Goal: Task Accomplishment & Management: Manage account settings

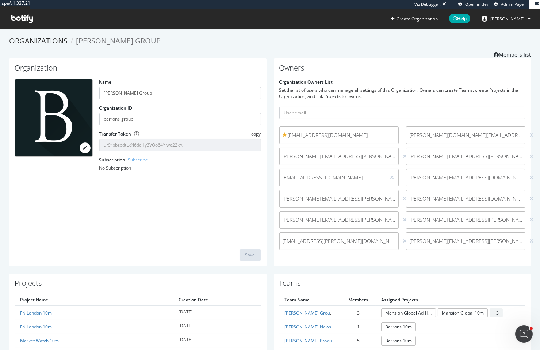
click at [392, 239] on div "kaushal.totla@ntsindia.co.in" at bounding box center [338, 241] width 119 height 18
click at [402, 240] on icon at bounding box center [404, 240] width 4 height 5
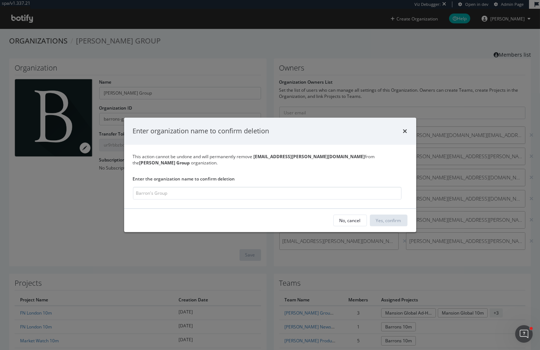
click at [315, 157] on b "[EMAIL_ADDRESS][PERSON_NAME][DOMAIN_NAME]" at bounding box center [309, 156] width 111 height 6
drag, startPoint x: 315, startPoint y: 157, endPoint x: 264, endPoint y: 160, distance: 50.4
click at [264, 159] on b "[EMAIL_ADDRESS][PERSON_NAME][DOMAIN_NAME]" at bounding box center [309, 156] width 111 height 6
copy b "[EMAIL_ADDRESS][PERSON_NAME][DOMAIN_NAME]"
click at [266, 187] on input "modal" at bounding box center [267, 193] width 269 height 13
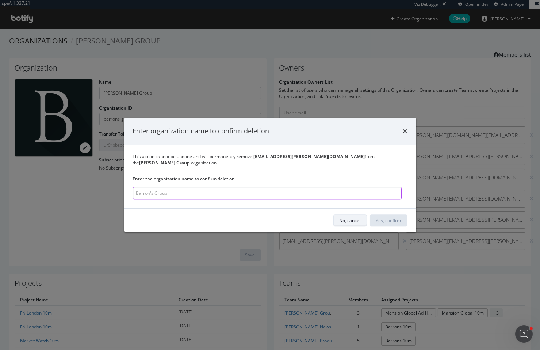
paste input "[EMAIL_ADDRESS][PERSON_NAME][DOMAIN_NAME]"
drag, startPoint x: 262, startPoint y: 193, endPoint x: 260, endPoint y: 188, distance: 6.2
click at [261, 192] on input "[EMAIL_ADDRESS][PERSON_NAME][DOMAIN_NAME]" at bounding box center [267, 193] width 269 height 13
click at [260, 188] on input "[EMAIL_ADDRESS][PERSON_NAME][DOMAIN_NAME]" at bounding box center [267, 193] width 269 height 13
click at [190, 160] on b "Barron's Group" at bounding box center [164, 162] width 51 height 6
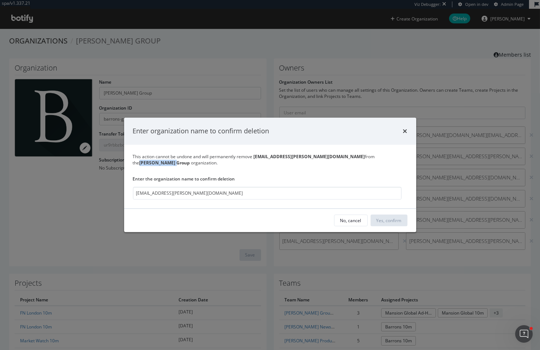
drag, startPoint x: 346, startPoint y: 160, endPoint x: 362, endPoint y: 157, distance: 16.3
click at [190, 159] on b "Barron's Group" at bounding box center [164, 162] width 51 height 6
copy b "Barron's Group"
click at [290, 187] on input "[EMAIL_ADDRESS][PERSON_NAME][DOMAIN_NAME]" at bounding box center [267, 193] width 269 height 13
paste input "Barron's Group"
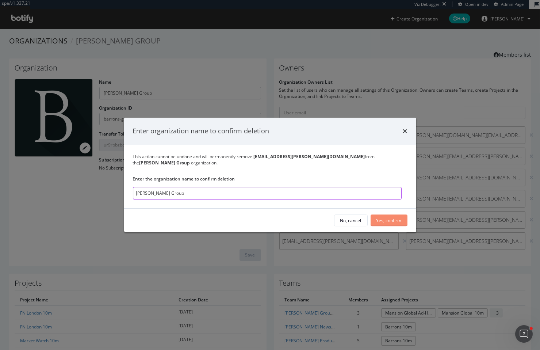
type input "Barron's Group"
drag, startPoint x: 388, startPoint y: 217, endPoint x: 374, endPoint y: 197, distance: 25.0
click at [389, 217] on div "Yes, confirm" at bounding box center [388, 220] width 25 height 6
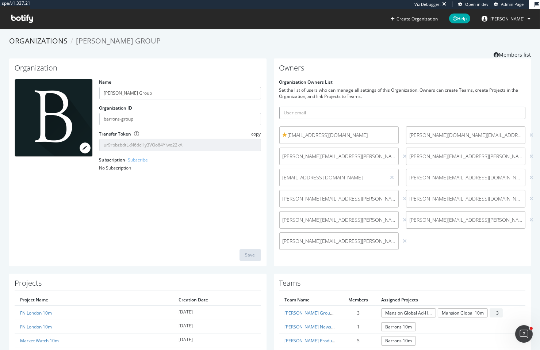
click at [387, 111] on input "text" at bounding box center [402, 113] width 246 height 12
click at [385, 112] on input "text" at bounding box center [402, 113] width 246 height 12
paste input "[EMAIL_ADDRESS][PERSON_NAME][DOMAIN_NAME]"
type input "[EMAIL_ADDRESS][PERSON_NAME][DOMAIN_NAME]"
click at [513, 107] on button "submit" at bounding box center [519, 113] width 12 height 12
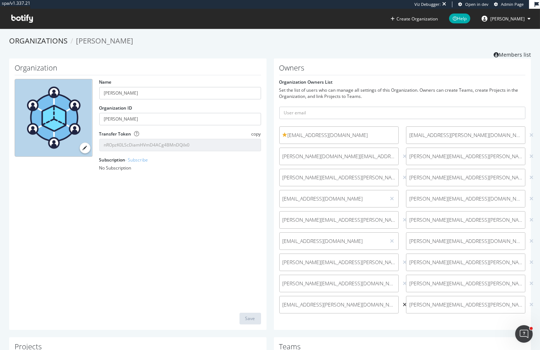
click at [402, 304] on icon at bounding box center [404, 304] width 4 height 5
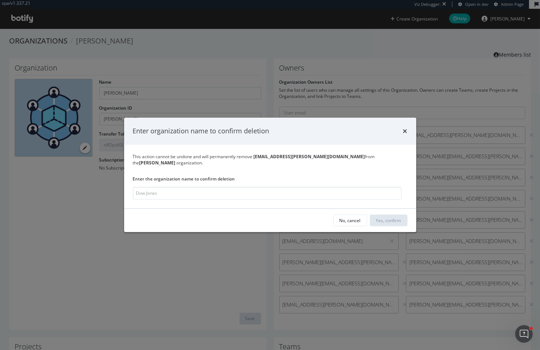
click at [176, 159] on b "Dow Jones" at bounding box center [157, 162] width 36 height 6
drag, startPoint x: 344, startPoint y: 159, endPoint x: 352, endPoint y: 159, distance: 8.4
click at [176, 159] on b "Dow Jones" at bounding box center [157, 162] width 36 height 6
copy b "Dow Jones"
click at [295, 190] on input "modal" at bounding box center [267, 193] width 269 height 13
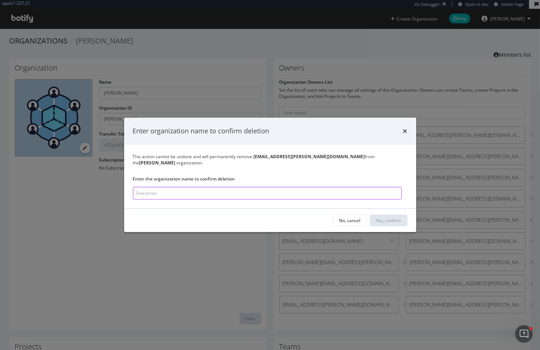
paste input "Dow Jones"
type input "Dow Jones"
click at [386, 215] on div "Yes, confirm" at bounding box center [388, 220] width 25 height 11
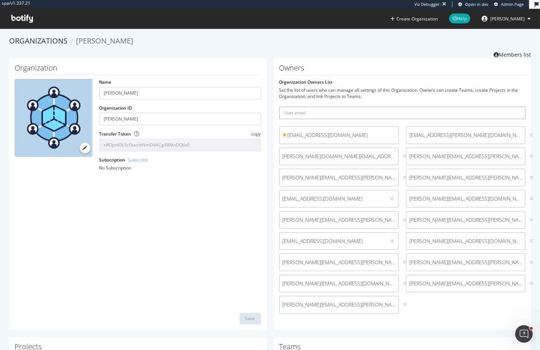
click at [324, 114] on input "text" at bounding box center [402, 113] width 246 height 12
paste input "[EMAIL_ADDRESS][PERSON_NAME][DOMAIN_NAME]"
type input "[EMAIL_ADDRESS][PERSON_NAME][DOMAIN_NAME]"
click at [513, 107] on button "submit" at bounding box center [519, 113] width 12 height 12
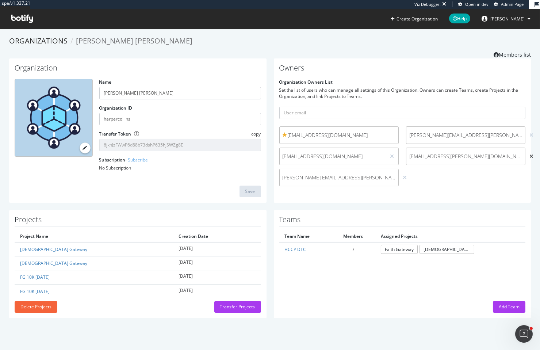
click at [529, 156] on icon at bounding box center [531, 156] width 4 height 5
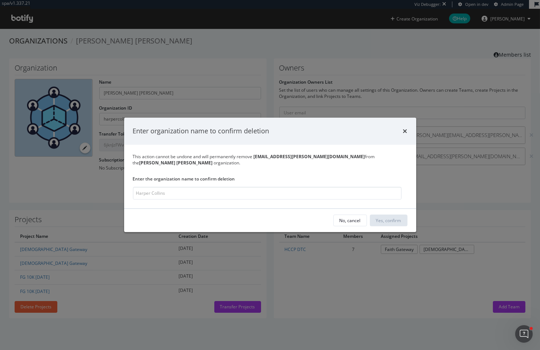
click at [213, 160] on b "Harper Collins" at bounding box center [175, 162] width 73 height 6
drag, startPoint x: 346, startPoint y: 160, endPoint x: 356, endPoint y: 158, distance: 9.6
click at [213, 159] on b "Harper Collins" at bounding box center [175, 162] width 73 height 6
copy b "Harper Collins"
click at [304, 187] on input "modal" at bounding box center [267, 193] width 269 height 13
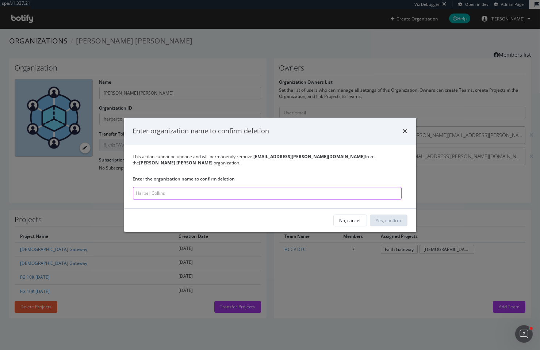
paste input "Harper Collins"
type input "Harper Collins"
click at [387, 217] on div "Yes, confirm" at bounding box center [388, 220] width 25 height 6
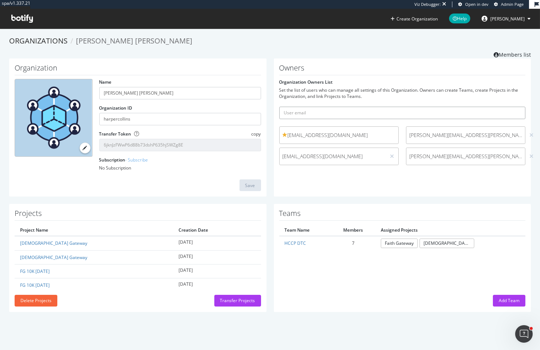
click at [356, 112] on input "text" at bounding box center [402, 113] width 246 height 12
paste input "[EMAIL_ADDRESS][PERSON_NAME][DOMAIN_NAME]"
type input "[EMAIL_ADDRESS][PERSON_NAME][DOMAIN_NAME]"
click at [513, 107] on button "submit" at bounding box center [519, 113] width 12 height 12
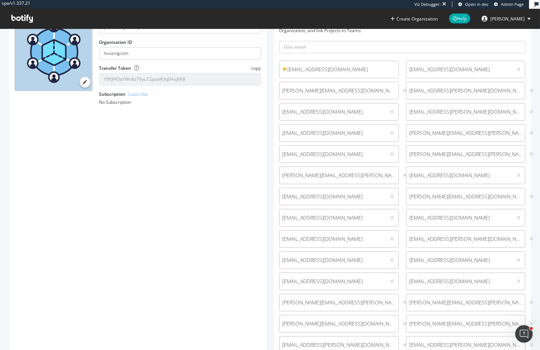
scroll to position [132, 0]
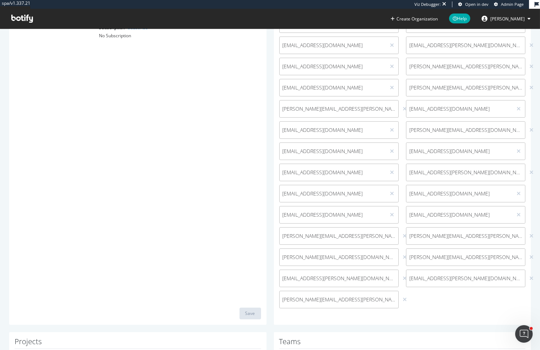
click at [528, 277] on div at bounding box center [531, 278] width 7 height 8
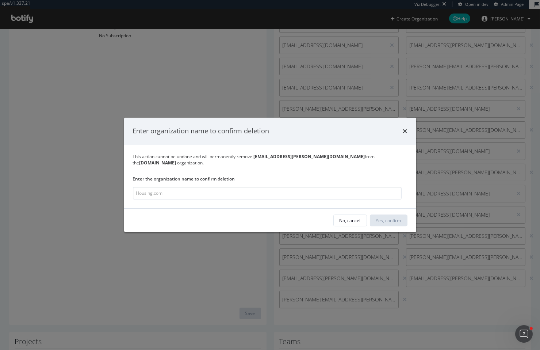
click at [176, 159] on b "Housing.com" at bounding box center [157, 162] width 37 height 6
drag, startPoint x: 351, startPoint y: 159, endPoint x: 358, endPoint y: 157, distance: 6.8
click at [176, 159] on b "Housing.com" at bounding box center [157, 162] width 37 height 6
copy b "Housing.com"
click at [317, 187] on input "modal" at bounding box center [267, 193] width 269 height 13
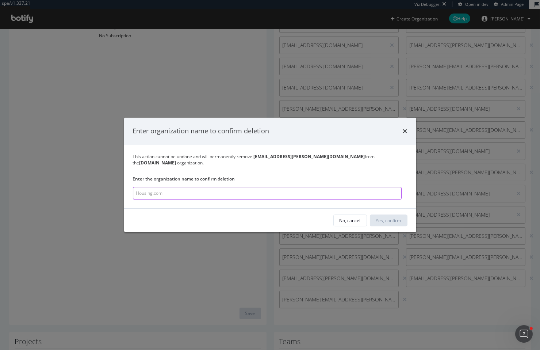
paste input "Housing.com"
type input "Housing.com"
click at [392, 218] on div "Yes, confirm" at bounding box center [388, 220] width 25 height 6
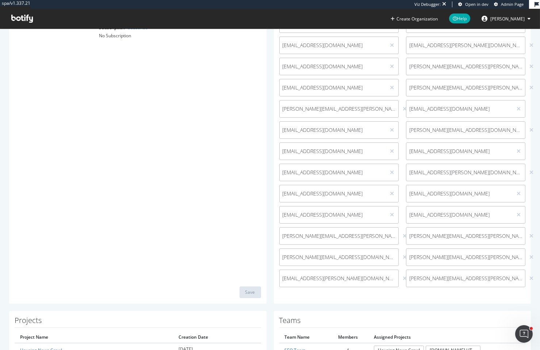
scroll to position [0, 0]
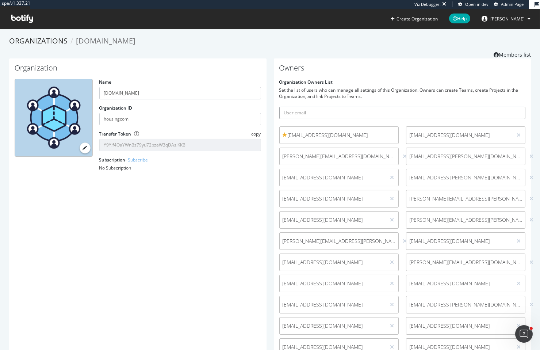
click at [331, 115] on input "text" at bounding box center [402, 113] width 246 height 12
paste input "[EMAIL_ADDRESS][PERSON_NAME][DOMAIN_NAME]"
type input "[EMAIL_ADDRESS][PERSON_NAME][DOMAIN_NAME]"
click at [513, 107] on button "submit" at bounding box center [519, 113] width 12 height 12
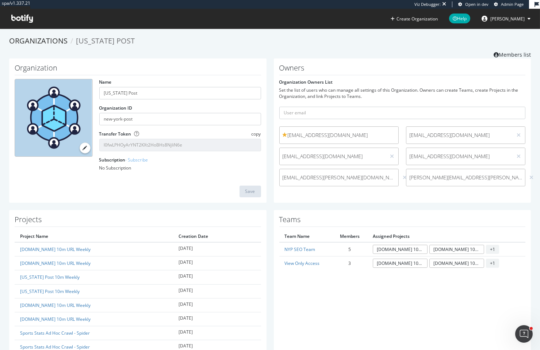
click at [292, 178] on span "[EMAIL_ADDRESS][PERSON_NAME][DOMAIN_NAME]" at bounding box center [338, 177] width 113 height 7
drag, startPoint x: 292, startPoint y: 178, endPoint x: 342, endPoint y: 176, distance: 49.3
click at [342, 176] on span "[EMAIL_ADDRESS][PERSON_NAME][DOMAIN_NAME]" at bounding box center [338, 177] width 113 height 7
copy span "[EMAIL_ADDRESS][PERSON_NAME][DOMAIN_NAME]"
click at [401, 178] on div at bounding box center [404, 177] width 7 height 8
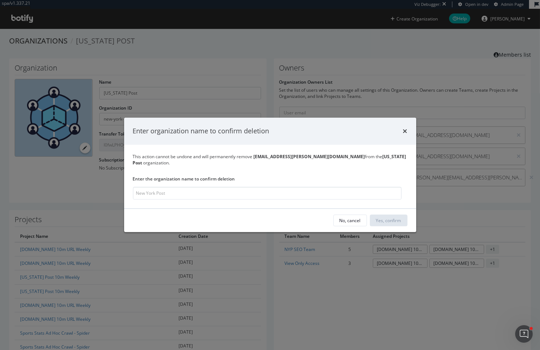
click at [345, 158] on b "New York Post" at bounding box center [269, 159] width 273 height 12
drag, startPoint x: 345, startPoint y: 158, endPoint x: 360, endPoint y: 157, distance: 15.3
click at [360, 157] on b "New York Post" at bounding box center [269, 159] width 273 height 12
copy b "New York Post"
click at [316, 190] on input "modal" at bounding box center [267, 193] width 269 height 13
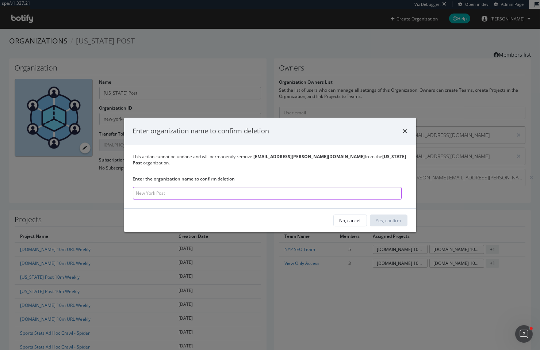
paste input "New York Post"
type input "New York Post"
click at [373, 215] on button "Yes, confirm" at bounding box center [388, 221] width 37 height 12
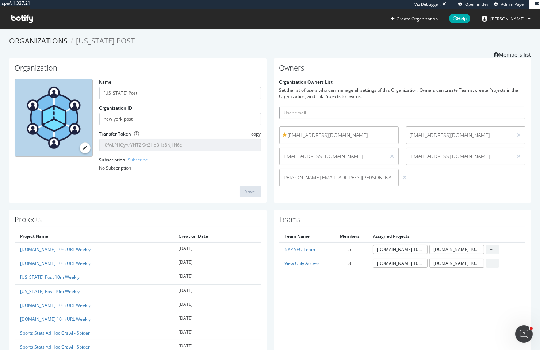
click at [319, 109] on input "text" at bounding box center [402, 113] width 246 height 12
paste input "[EMAIL_ADDRESS][PERSON_NAME][DOMAIN_NAME]"
type input "[EMAIL_ADDRESS][PERSON_NAME][DOMAIN_NAME]"
click at [513, 107] on button "submit" at bounding box center [519, 113] width 12 height 12
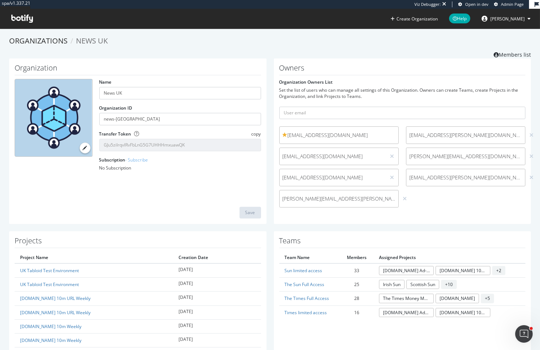
click at [528, 176] on div at bounding box center [531, 177] width 7 height 8
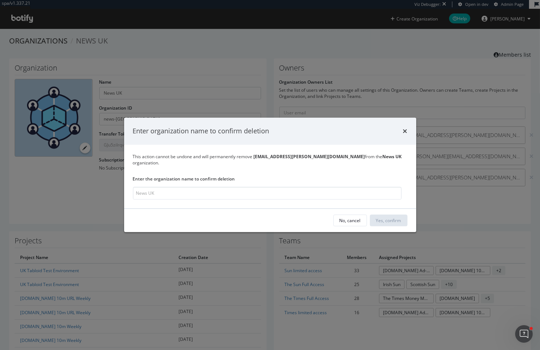
click at [382, 158] on b "News UK" at bounding box center [391, 156] width 19 height 6
click at [382, 159] on b "News UK" at bounding box center [391, 156] width 19 height 6
drag, startPoint x: 346, startPoint y: 159, endPoint x: 351, endPoint y: 159, distance: 5.9
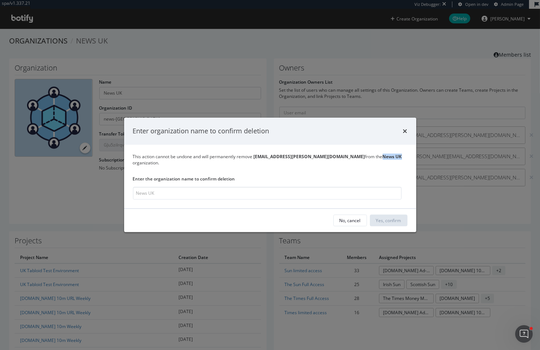
click at [382, 159] on b "News UK" at bounding box center [391, 156] width 19 height 6
copy b "News UK"
click at [224, 189] on input "modal" at bounding box center [267, 193] width 269 height 13
paste input "News UK"
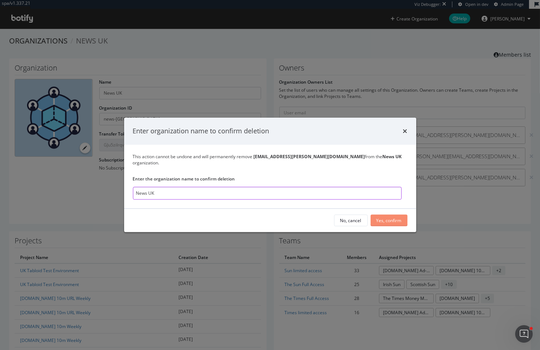
type input "News UK"
click at [385, 217] on div "Yes, confirm" at bounding box center [388, 220] width 25 height 6
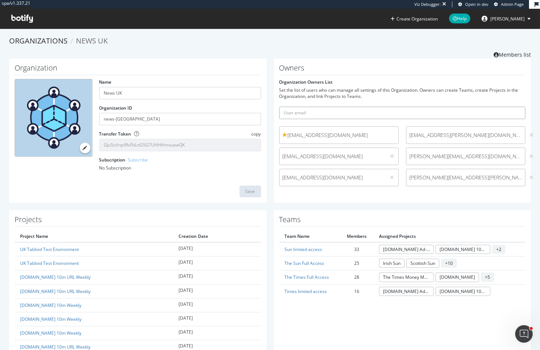
click at [348, 112] on input "text" at bounding box center [402, 113] width 246 height 12
paste input "[EMAIL_ADDRESS][PERSON_NAME][DOMAIN_NAME]"
type input "[EMAIL_ADDRESS][PERSON_NAME][DOMAIN_NAME]"
click at [513, 107] on button "submit" at bounding box center [519, 113] width 12 height 12
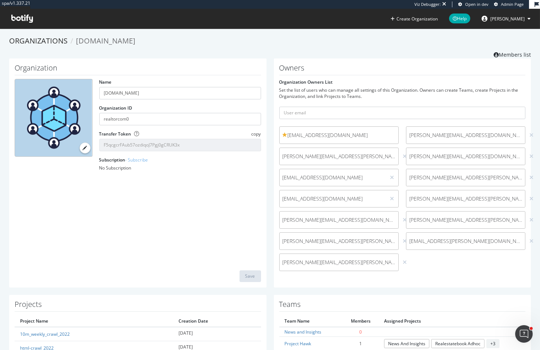
click at [528, 240] on div at bounding box center [531, 241] width 7 height 8
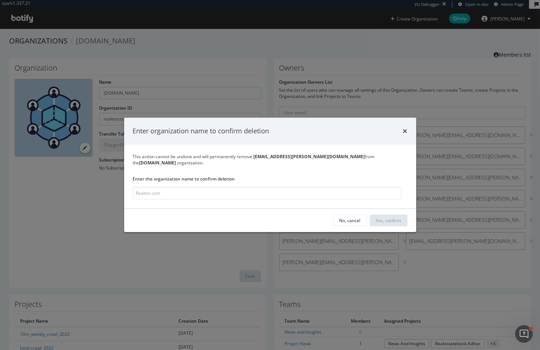
click at [176, 159] on b "[DOMAIN_NAME]" at bounding box center [157, 162] width 37 height 6
drag, startPoint x: 348, startPoint y: 157, endPoint x: 355, endPoint y: 157, distance: 7.3
click at [176, 159] on b "[DOMAIN_NAME]" at bounding box center [157, 162] width 37 height 6
copy b "[DOMAIN_NAME]"
click at [337, 181] on div "Enter the organization name to confirm deletion" at bounding box center [267, 188] width 269 height 24
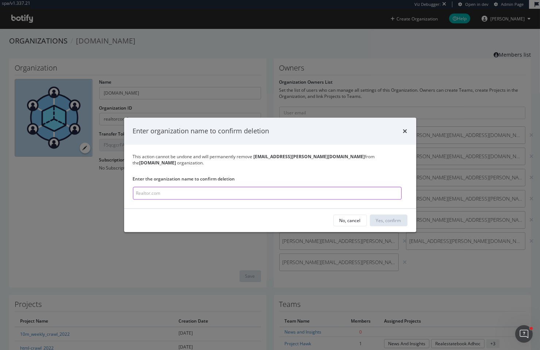
click at [353, 190] on input "modal" at bounding box center [267, 193] width 269 height 13
paste input "[DOMAIN_NAME]"
type input "[DOMAIN_NAME]"
click at [385, 215] on div "Yes, confirm" at bounding box center [388, 220] width 25 height 11
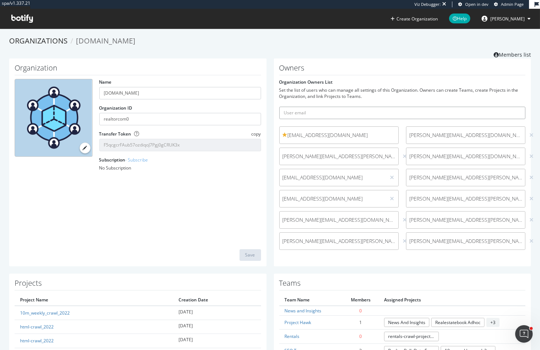
click at [343, 113] on input "text" at bounding box center [402, 113] width 246 height 12
paste input "[EMAIL_ADDRESS][PERSON_NAME][DOMAIN_NAME]"
type input "[EMAIL_ADDRESS][PERSON_NAME][DOMAIN_NAME]"
click at [513, 107] on button "submit" at bounding box center [519, 113] width 12 height 12
